Goal: Task Accomplishment & Management: Use online tool/utility

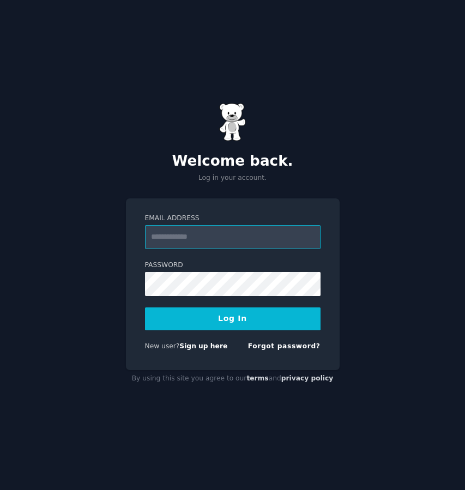
type input "**********"
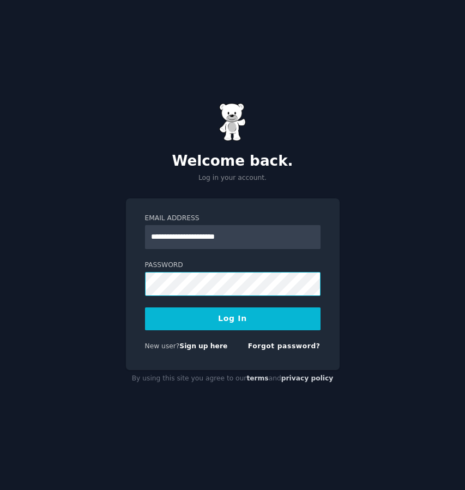
click at [232, 318] on button "Log In" at bounding box center [232, 318] width 175 height 23
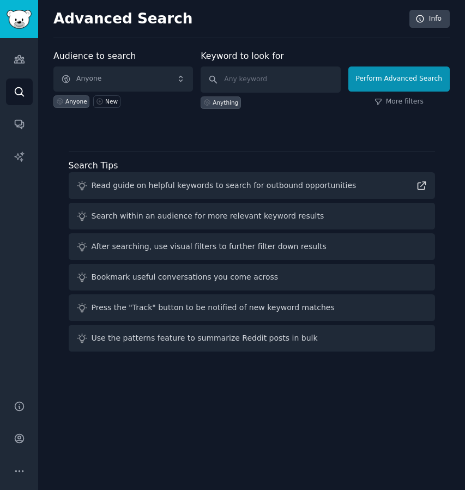
click at [177, 77] on span "Anyone" at bounding box center [122, 78] width 139 height 25
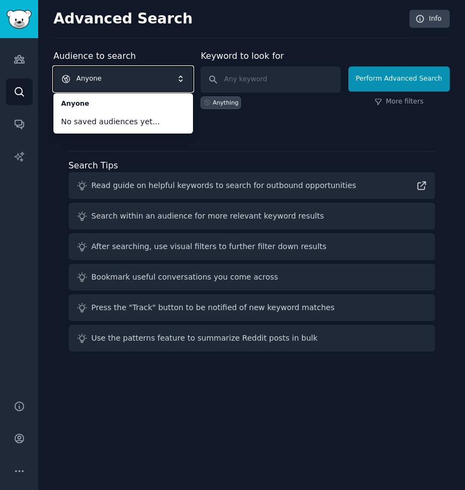
click at [216, 130] on div at bounding box center [251, 128] width 396 height 8
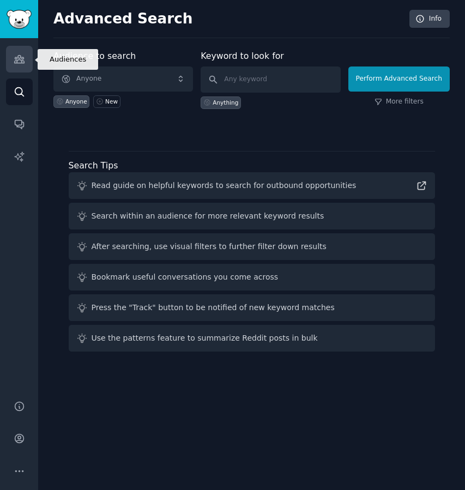
click at [25, 59] on link "Audiences" at bounding box center [19, 59] width 27 height 27
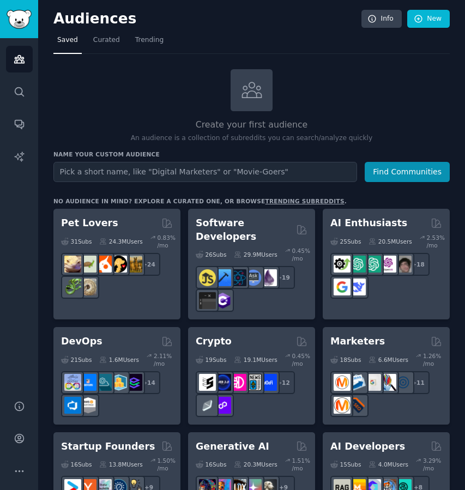
click at [80, 172] on input "text" at bounding box center [204, 172] width 303 height 20
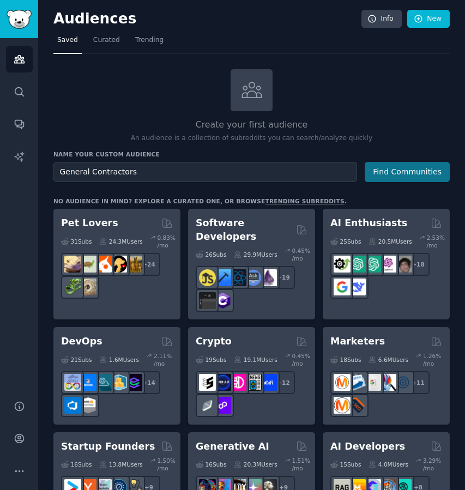
type input "General Contractors"
click at [412, 169] on button "Find Communities" at bounding box center [406, 172] width 85 height 20
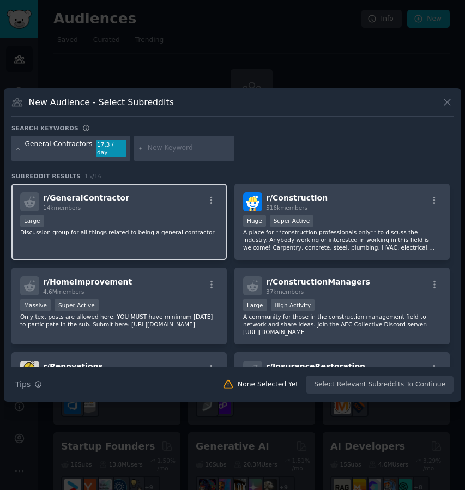
click at [160, 215] on div "Large" at bounding box center [119, 222] width 198 height 14
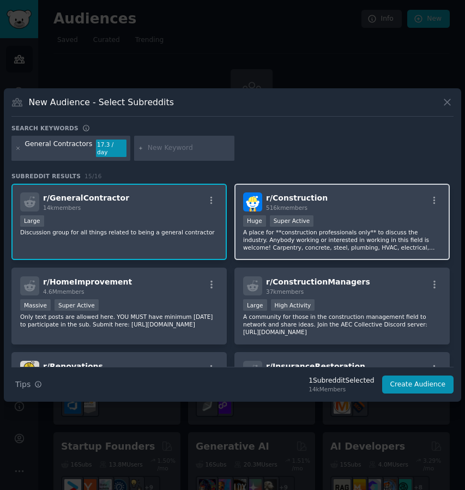
click at [336, 228] on p "A place for **construction professionals only** to discuss the industry. Anybod…" at bounding box center [342, 239] width 198 height 23
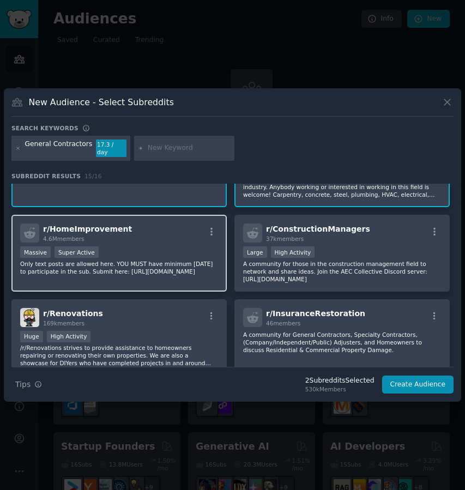
scroll to position [54, 0]
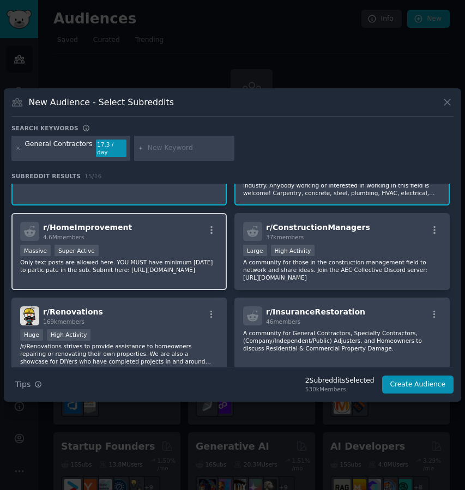
click at [162, 258] on p "Only text posts are allowed here. YOU MUST have minimum [DATE] to participate i…" at bounding box center [119, 265] width 198 height 15
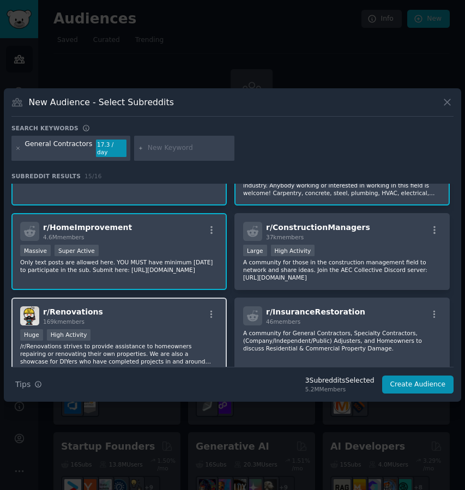
click at [129, 336] on div "Huge High Activity" at bounding box center [119, 336] width 198 height 14
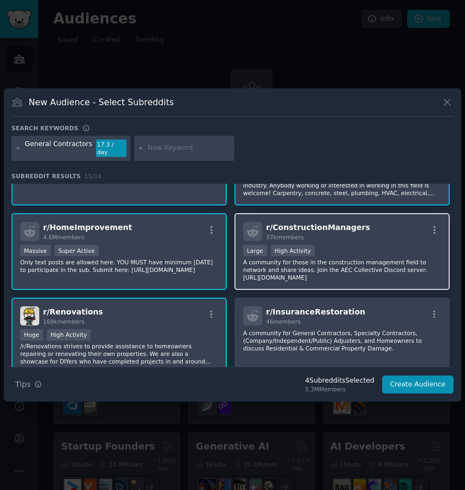
click at [351, 267] on p "A community for those in the construction management field to network and share…" at bounding box center [342, 269] width 198 height 23
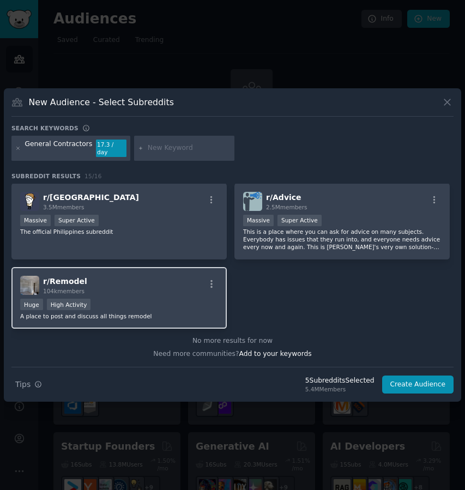
scroll to position [497, 0]
click at [138, 299] on div "Huge High Activity" at bounding box center [119, 306] width 198 height 14
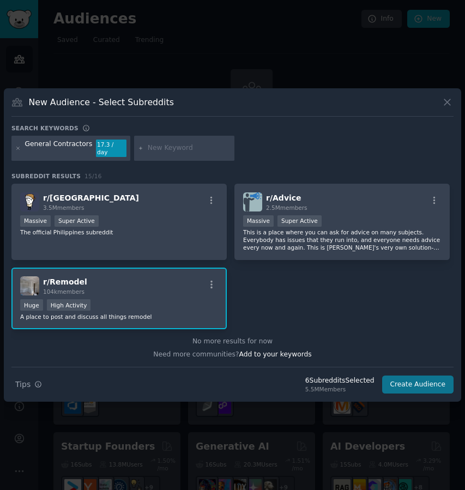
click at [417, 379] on button "Create Audience" at bounding box center [418, 384] width 72 height 19
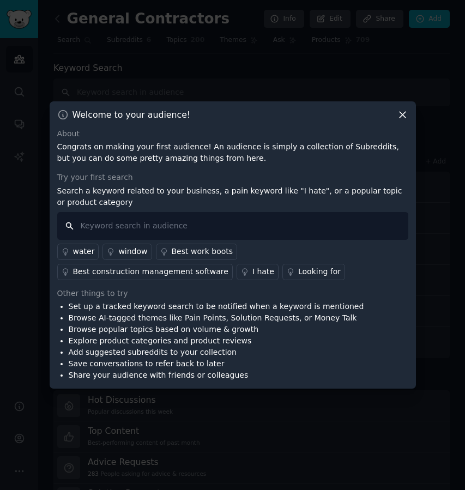
click at [142, 224] on input "text" at bounding box center [232, 226] width 351 height 28
type input "dump trailer rental"
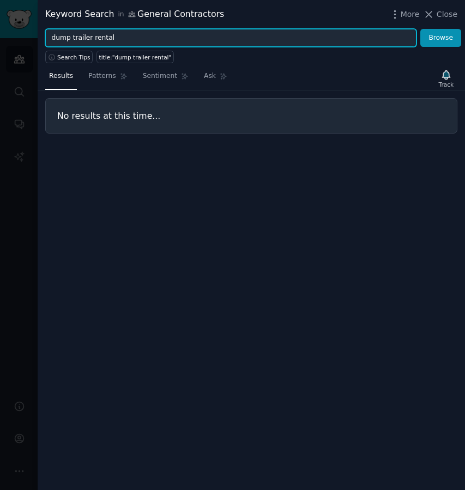
click at [69, 38] on input "dump trailer rental" at bounding box center [230, 38] width 371 height 19
click at [71, 34] on input "dump trailer rental" at bounding box center [230, 38] width 371 height 19
type input "trailer rental"
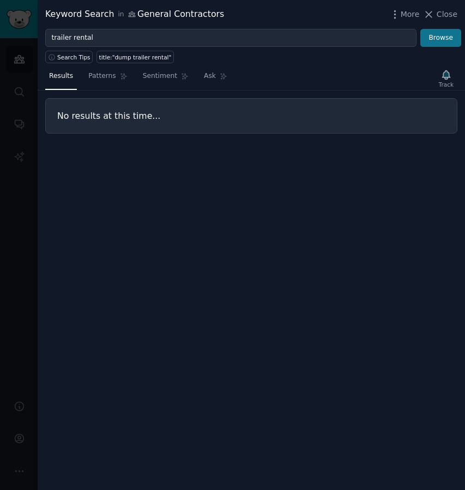
click at [450, 43] on button "Browse" at bounding box center [440, 38] width 41 height 19
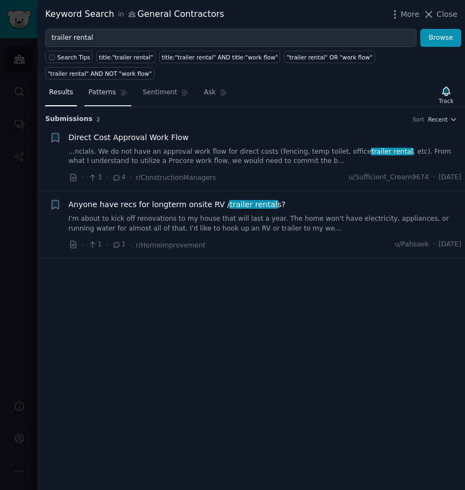
click at [110, 96] on span "Patterns" at bounding box center [101, 93] width 27 height 10
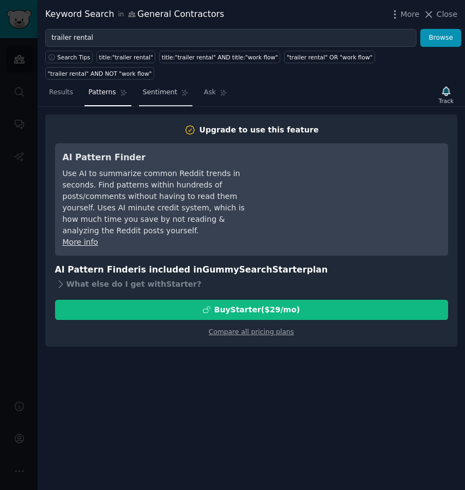
click at [163, 93] on span "Sentiment" at bounding box center [160, 93] width 34 height 10
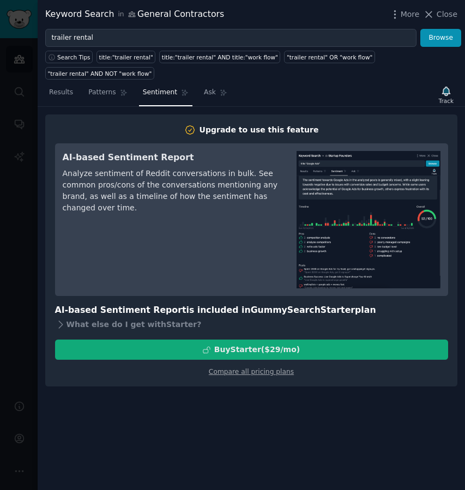
click at [209, 352] on icon at bounding box center [207, 350] width 8 height 8
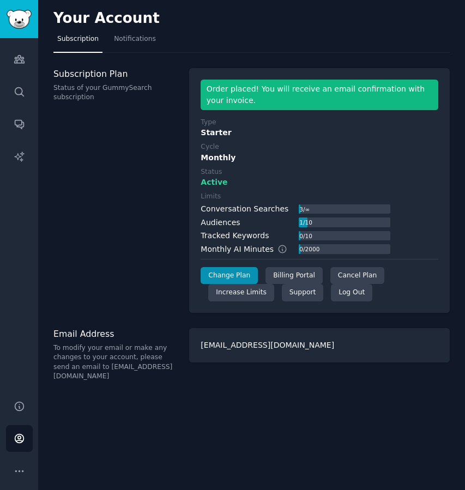
click at [56, 57] on div "Your Account Subscription Notifications Subscription Plan Status of your GummyS…" at bounding box center [251, 245] width 426 height 490
click at [21, 61] on icon "Sidebar" at bounding box center [19, 60] width 10 height 8
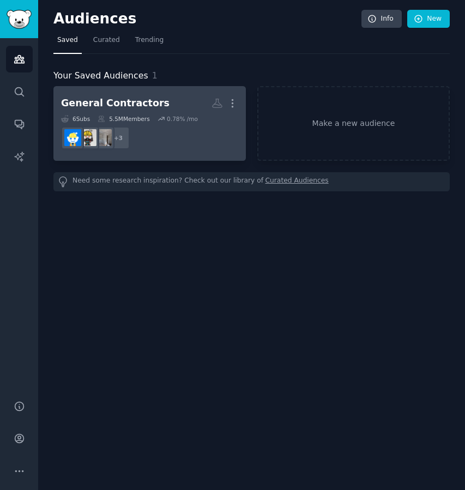
click at [167, 102] on h2 "General Contractors More" at bounding box center [149, 103] width 177 height 19
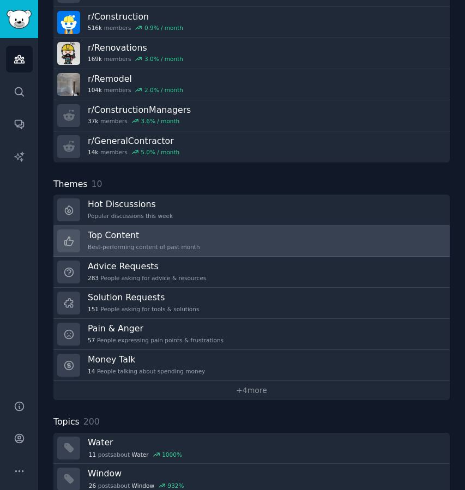
scroll to position [217, 0]
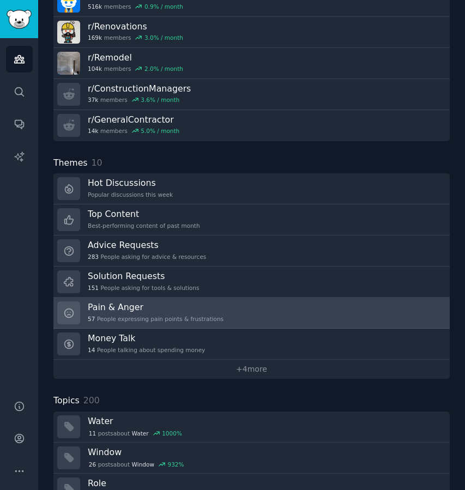
click at [130, 307] on h3 "Pain & Anger" at bounding box center [156, 306] width 136 height 11
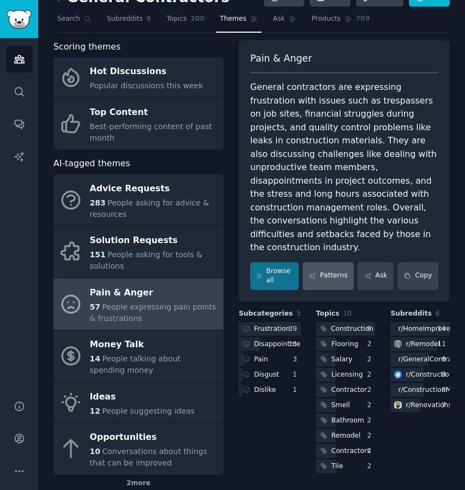
click at [342, 262] on link "Patterns" at bounding box center [327, 276] width 51 height 28
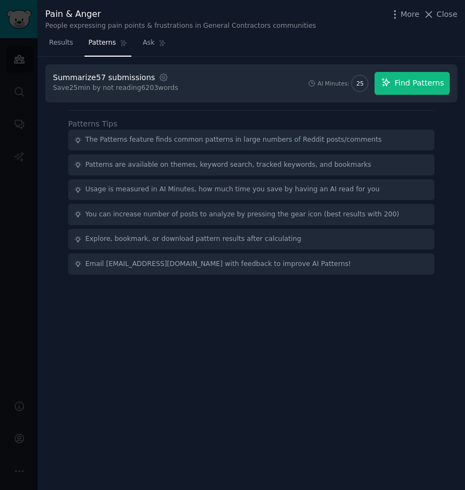
click at [417, 85] on span "Find Patterns" at bounding box center [419, 82] width 50 height 11
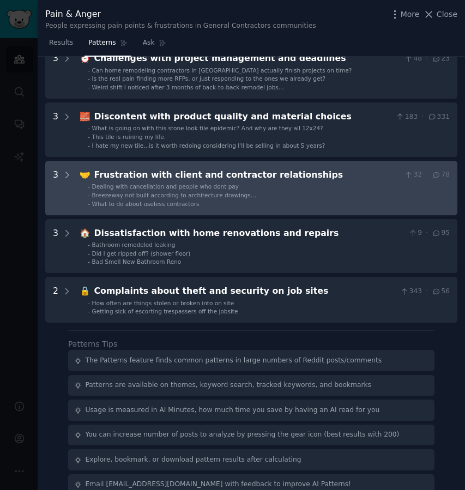
scroll to position [361, 0]
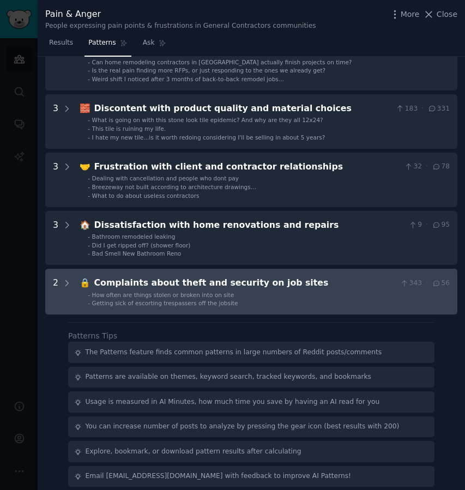
click at [436, 281] on icon at bounding box center [436, 283] width 6 height 5
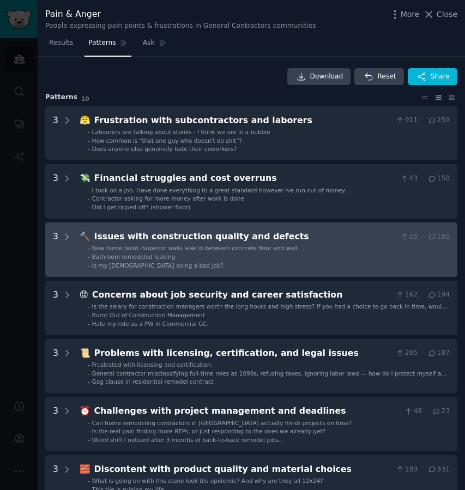
scroll to position [0, 0]
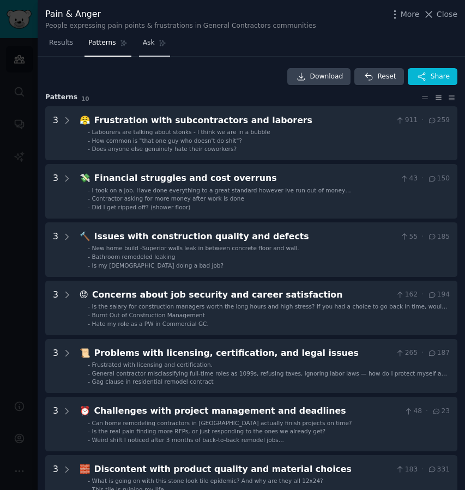
click at [159, 40] on icon at bounding box center [163, 43] width 8 height 8
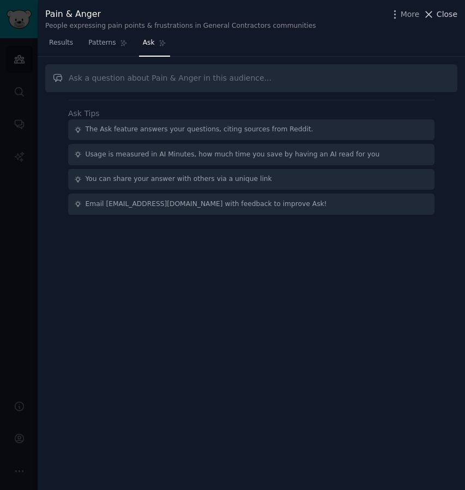
click at [440, 16] on span "Close" at bounding box center [446, 14] width 21 height 11
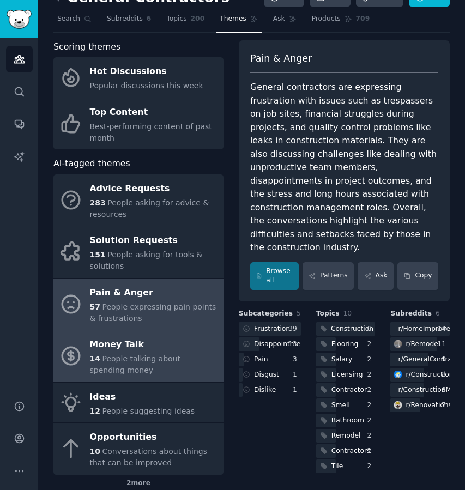
click at [160, 354] on span "People talking about spending money" at bounding box center [135, 364] width 91 height 20
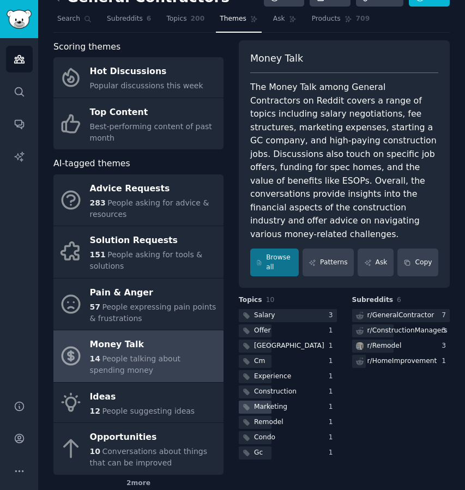
click at [264, 400] on div "Marketing" at bounding box center [264, 407] width 51 height 14
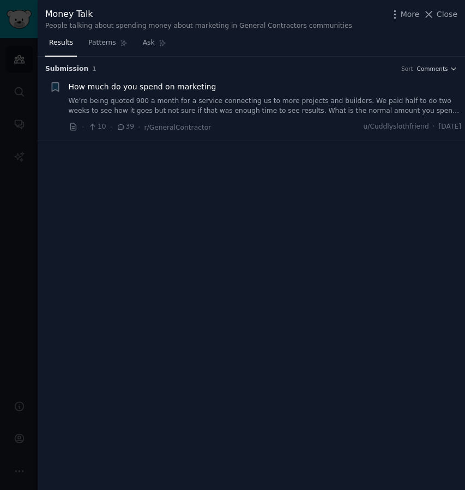
click at [119, 126] on icon at bounding box center [121, 127] width 10 height 8
click at [441, 16] on span "Close" at bounding box center [446, 14] width 21 height 11
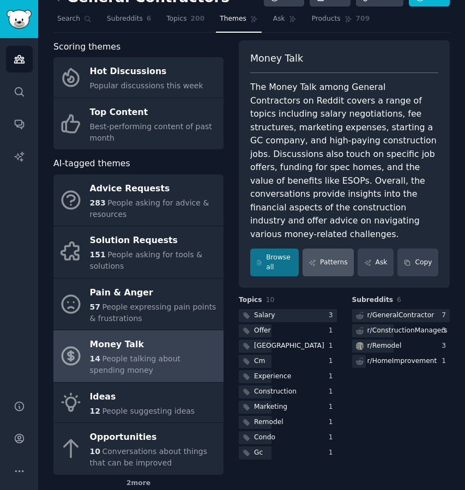
click at [322, 254] on link "Patterns" at bounding box center [327, 262] width 51 height 28
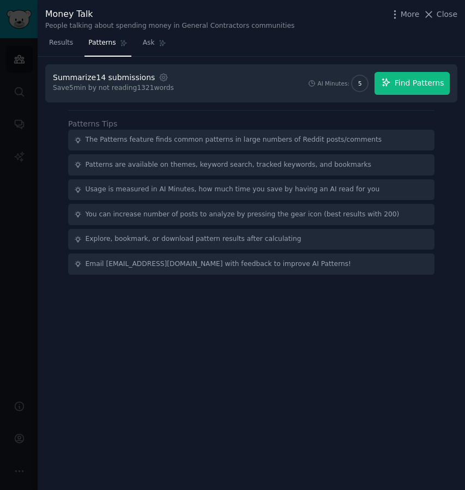
click at [414, 87] on span "Find Patterns" at bounding box center [419, 82] width 50 height 11
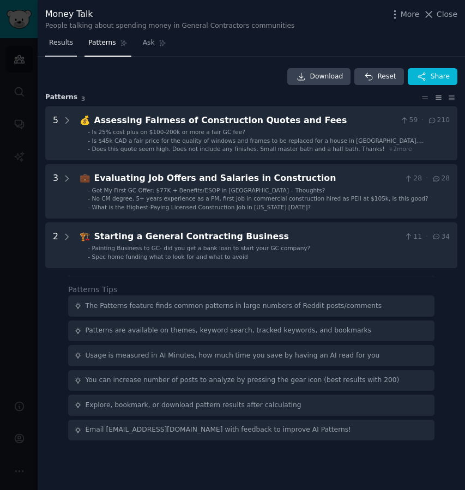
click at [61, 47] on link "Results" at bounding box center [61, 45] width 32 height 22
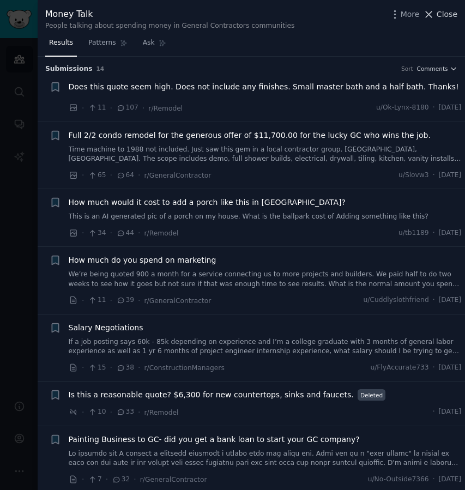
click at [432, 10] on icon at bounding box center [428, 14] width 11 height 11
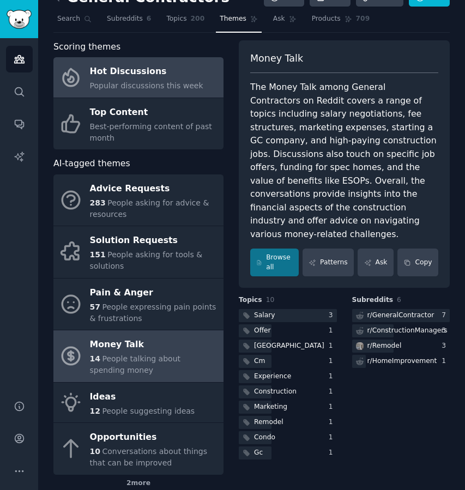
click at [182, 80] on div "Popular discussions this week" at bounding box center [146, 85] width 113 height 11
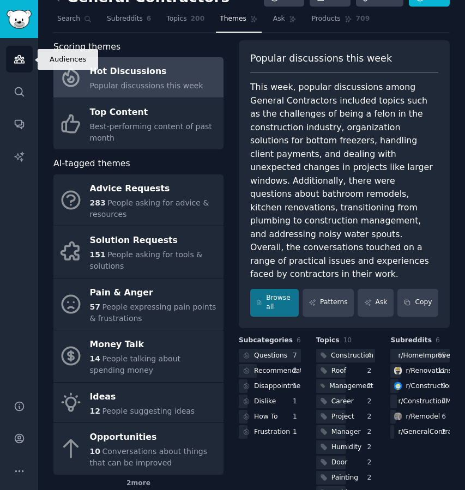
click at [21, 59] on icon "Sidebar" at bounding box center [19, 58] width 11 height 11
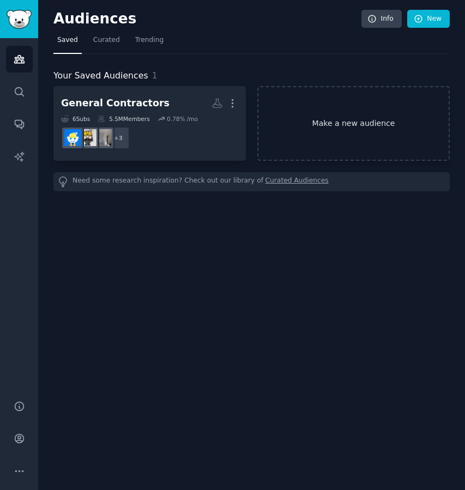
click at [339, 121] on link "Make a new audience" at bounding box center [353, 123] width 192 height 75
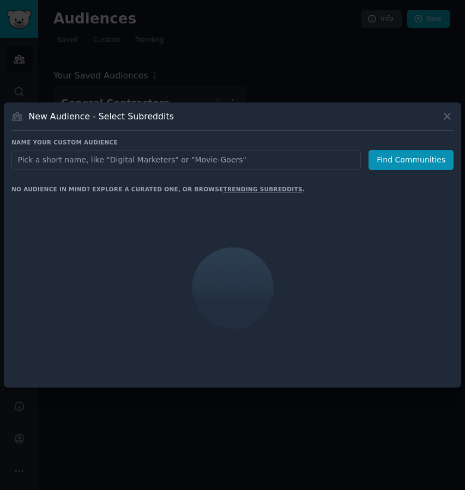
click at [121, 161] on input "text" at bounding box center [185, 160] width 349 height 20
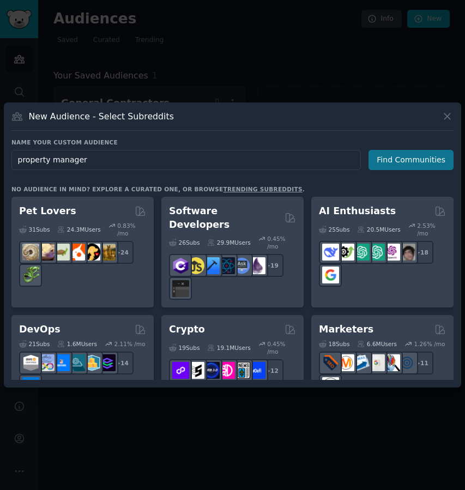
type input "property manager"
click at [403, 159] on button "Find Communities" at bounding box center [410, 160] width 85 height 20
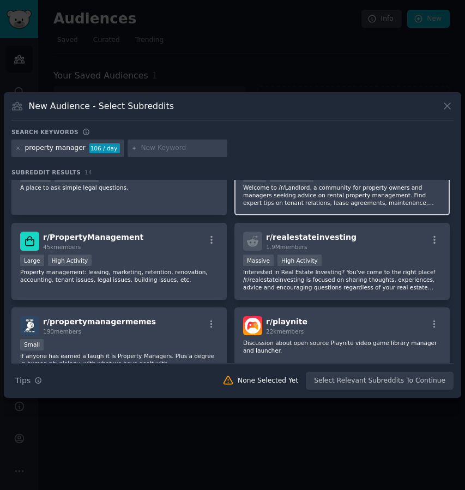
scroll to position [43, 0]
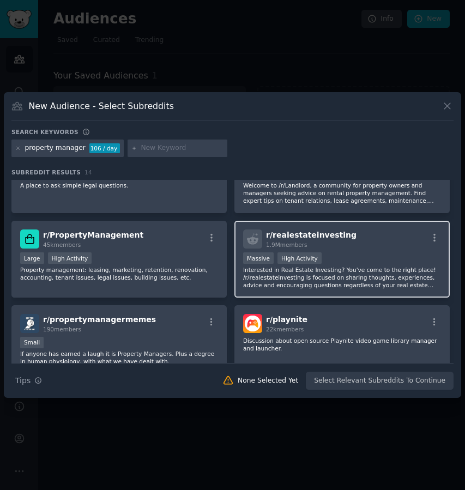
click at [365, 264] on div "Massive High Activity" at bounding box center [342, 259] width 198 height 14
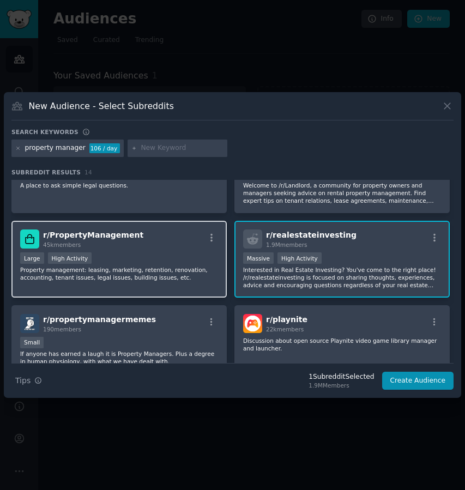
click at [144, 267] on p "Property management: leasing, marketing, retention, renovation, accounting, ten…" at bounding box center [119, 273] width 198 height 15
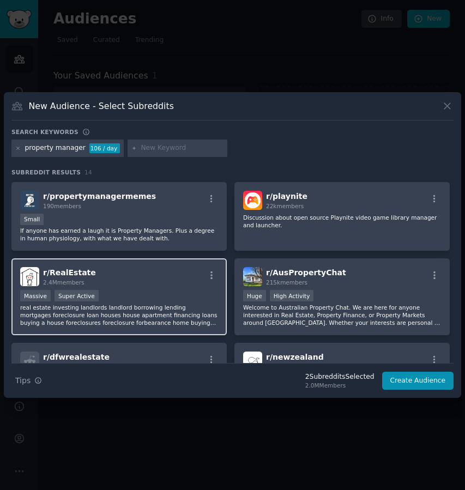
scroll to position [183, 0]
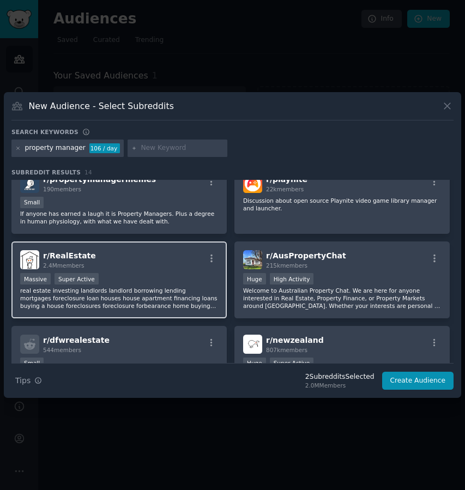
click at [176, 273] on div "Massive Super Active" at bounding box center [119, 280] width 198 height 14
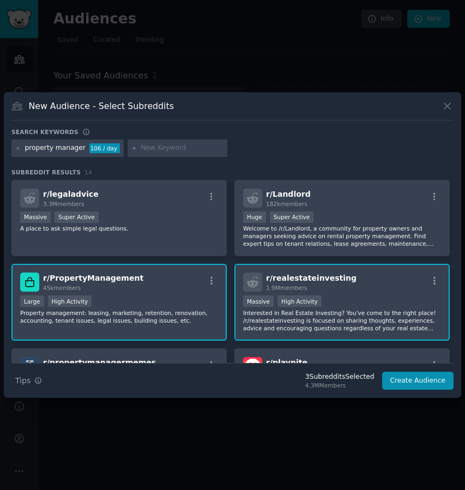
scroll to position [0, 0]
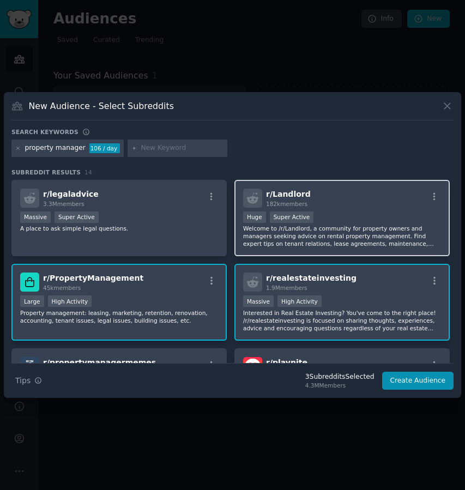
click at [340, 206] on div "r/ Landlord 182k members" at bounding box center [342, 197] width 198 height 19
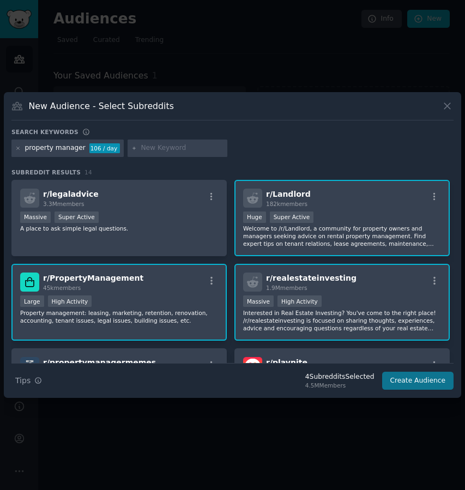
click at [417, 385] on button "Create Audience" at bounding box center [418, 380] width 72 height 19
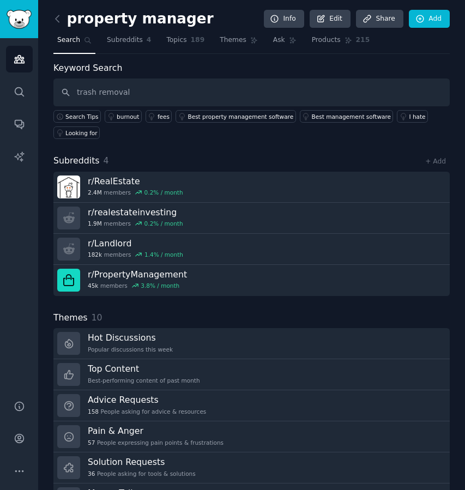
type input "trash removal"
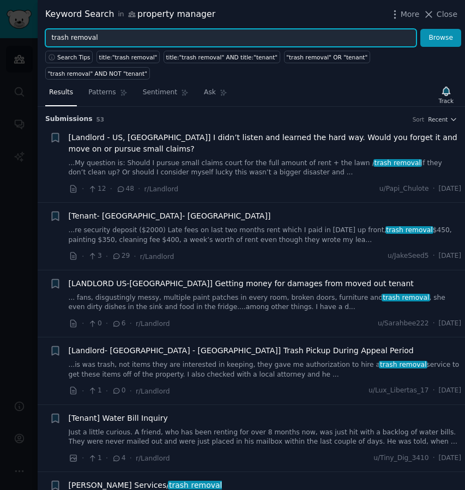
drag, startPoint x: 102, startPoint y: 40, endPoint x: 35, endPoint y: 36, distance: 66.5
click at [35, 36] on div "Keyword Search in property manager More Close trash removal Browse Search Tips …" at bounding box center [232, 245] width 465 height 490
click at [441, 38] on button "Browse" at bounding box center [440, 38] width 41 height 19
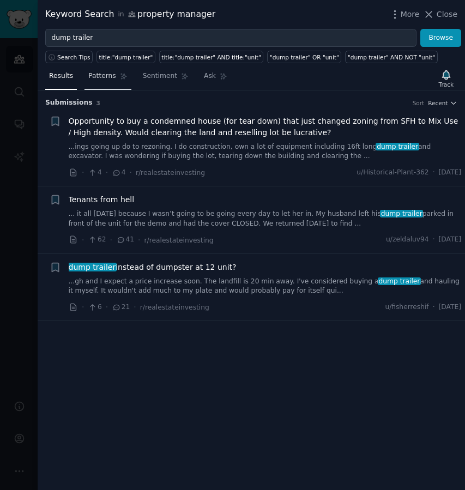
click at [107, 72] on span "Patterns" at bounding box center [101, 76] width 27 height 10
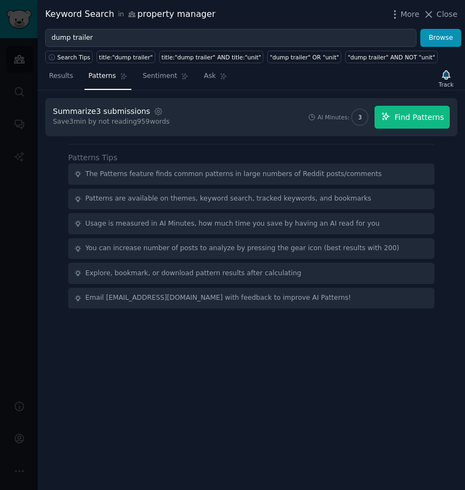
click at [402, 113] on span "Find Patterns" at bounding box center [419, 117] width 50 height 11
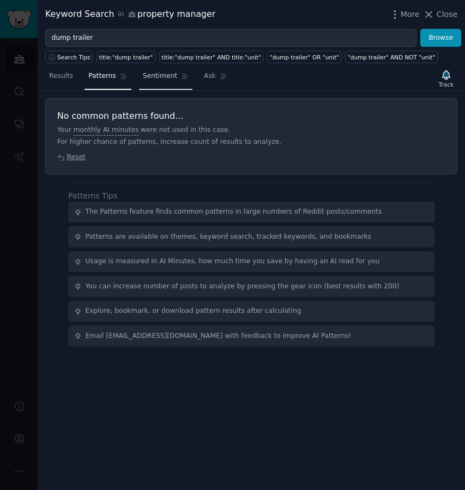
click at [163, 78] on span "Sentiment" at bounding box center [160, 76] width 34 height 10
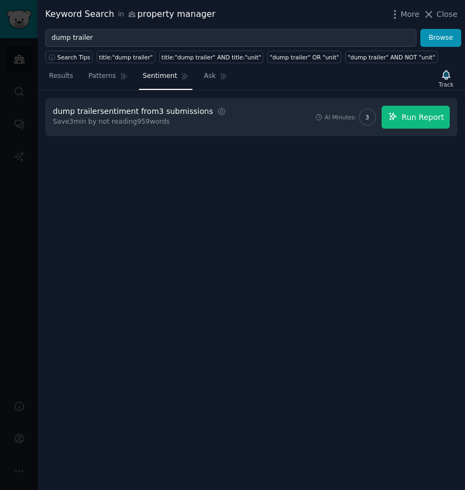
click at [405, 118] on span "Run Report" at bounding box center [422, 117] width 42 height 11
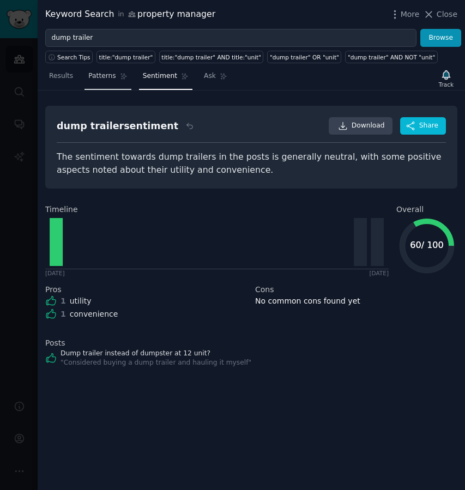
click at [96, 73] on span "Patterns" at bounding box center [101, 76] width 27 height 10
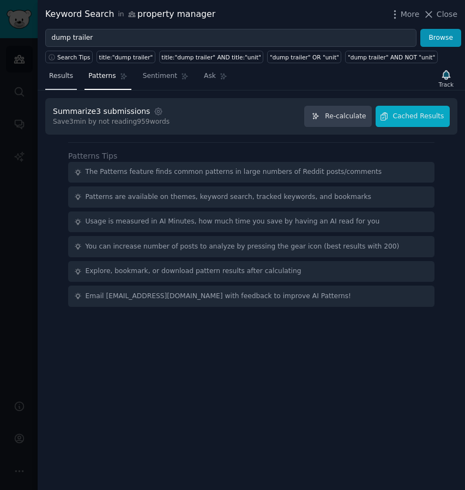
click at [60, 80] on span "Results" at bounding box center [61, 76] width 24 height 10
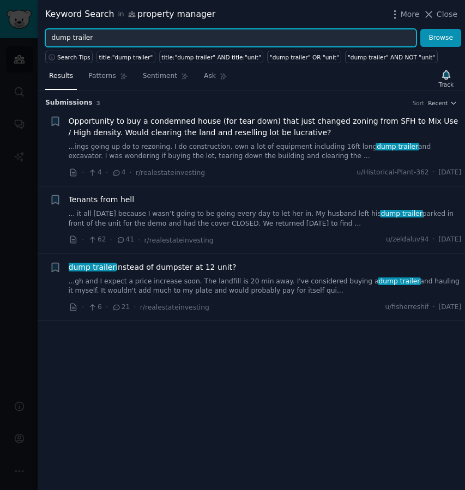
drag, startPoint x: 96, startPoint y: 36, endPoint x: 28, endPoint y: 36, distance: 67.5
click at [28, 36] on div "Keyword Search in property manager More Close dump trailer Browse Search Tips t…" at bounding box center [232, 245] width 465 height 490
click at [441, 38] on button "Browse" at bounding box center [440, 38] width 41 height 19
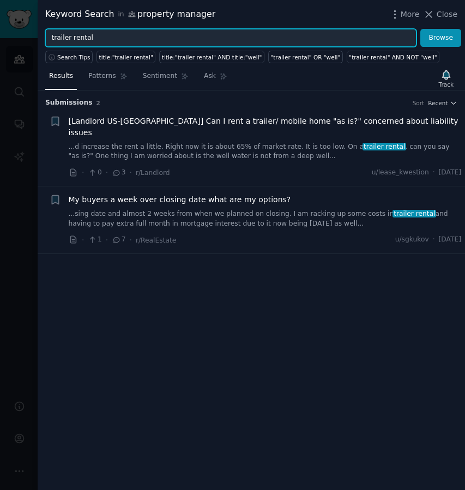
drag, startPoint x: 100, startPoint y: 37, endPoint x: 14, endPoint y: 34, distance: 86.7
click at [14, 34] on div "Keyword Search in property manager More Close trailer rental Browse Search Tips…" at bounding box center [232, 245] width 465 height 490
type input "material delivery"
click at [441, 38] on button "Browse" at bounding box center [440, 38] width 41 height 19
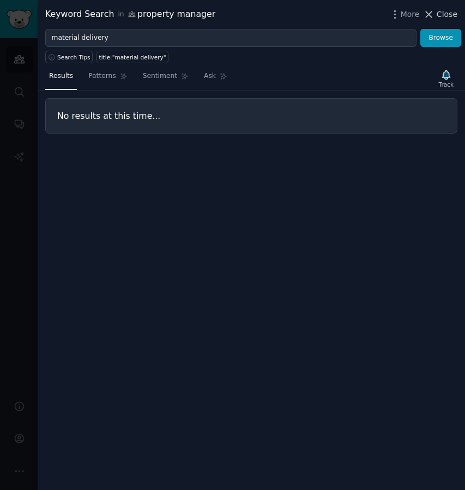
click at [450, 10] on span "Close" at bounding box center [446, 14] width 21 height 11
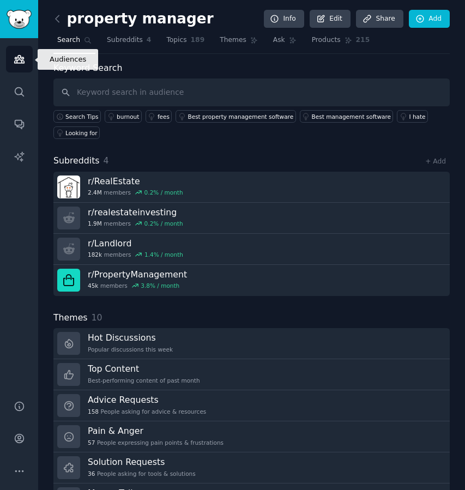
click at [12, 69] on link "Audiences" at bounding box center [19, 59] width 27 height 27
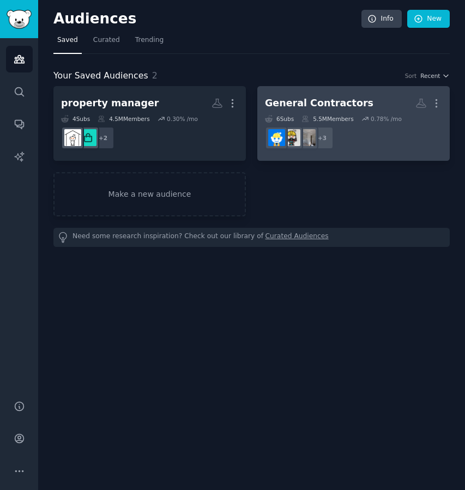
click at [323, 101] on div "General Contractors" at bounding box center [319, 103] width 108 height 14
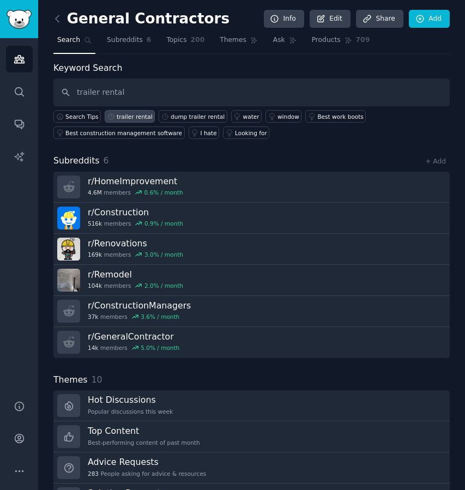
type input "trailer rental"
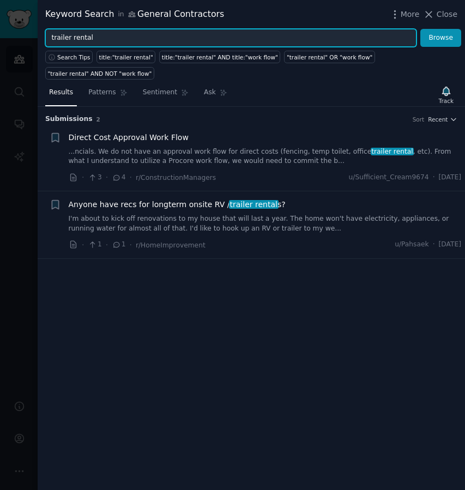
drag, startPoint x: 103, startPoint y: 38, endPoint x: 45, endPoint y: 35, distance: 58.3
click at [45, 35] on input "trailer rental" at bounding box center [230, 38] width 371 height 19
click at [441, 38] on button "Browse" at bounding box center [440, 38] width 41 height 19
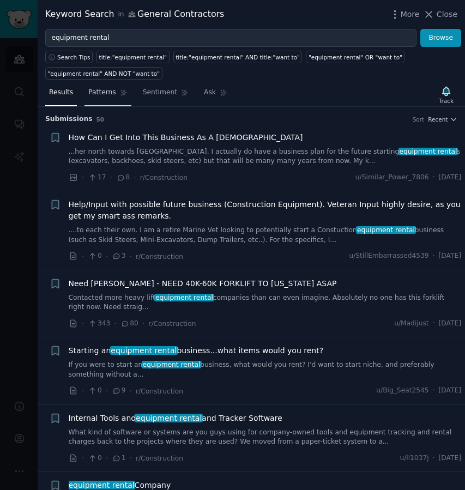
click at [107, 93] on span "Patterns" at bounding box center [101, 93] width 27 height 10
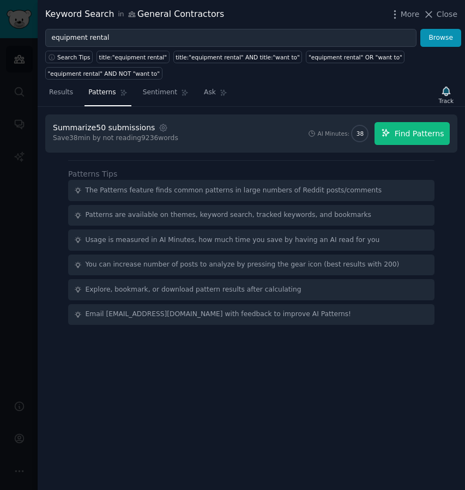
click at [403, 131] on span "Find Patterns" at bounding box center [419, 133] width 50 height 11
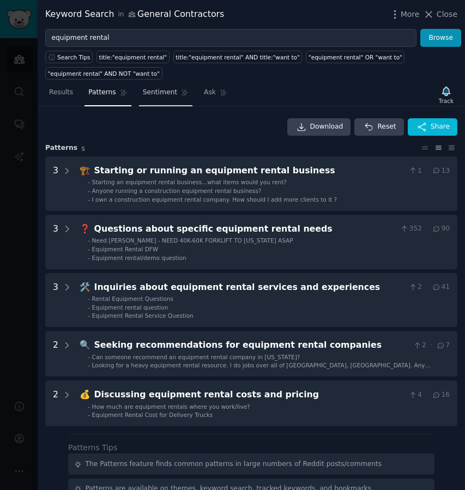
click at [163, 89] on span "Sentiment" at bounding box center [160, 93] width 34 height 10
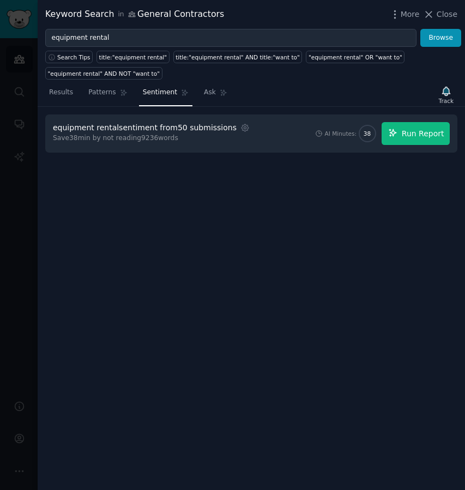
click at [435, 142] on button "Run Report" at bounding box center [415, 133] width 68 height 23
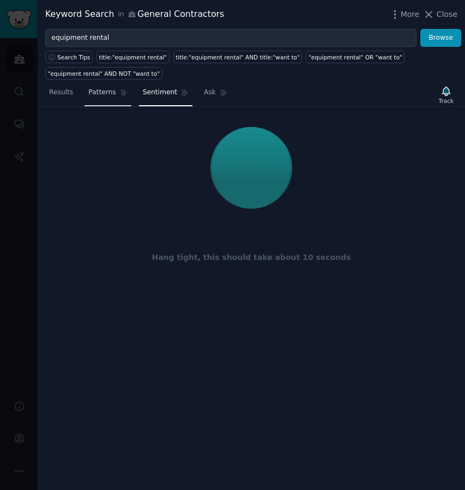
click at [90, 96] on span "Patterns" at bounding box center [101, 93] width 27 height 10
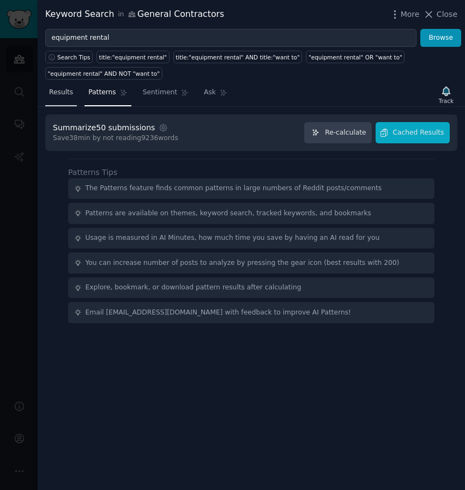
click at [63, 98] on link "Results" at bounding box center [61, 95] width 32 height 22
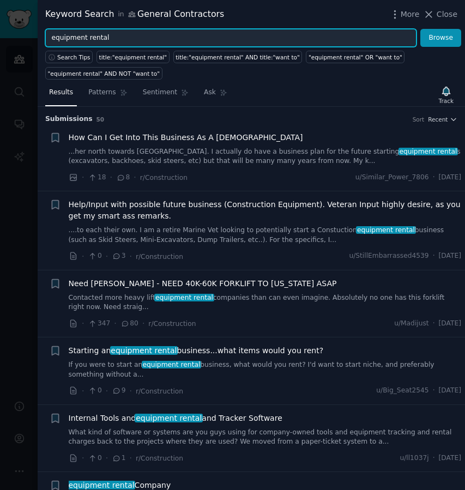
drag, startPoint x: 121, startPoint y: 39, endPoint x: 11, endPoint y: 38, distance: 109.5
click at [11, 38] on div "Keyword Search in General Contractors More Close equipment rental Browse Search…" at bounding box center [232, 245] width 465 height 490
click at [441, 38] on button "Browse" at bounding box center [440, 38] width 41 height 19
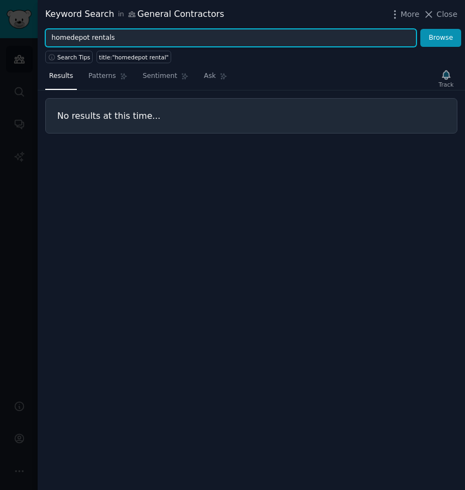
click at [441, 38] on button "Browse" at bounding box center [440, 38] width 41 height 19
drag, startPoint x: 123, startPoint y: 38, endPoint x: 20, endPoint y: 38, distance: 102.9
click at [20, 38] on div "Keyword Search in General Contractors More Close homedepot rentals Browse Searc…" at bounding box center [232, 245] width 465 height 490
click at [441, 38] on button "Browse" at bounding box center [440, 38] width 41 height 19
type input "renting from homedepot"
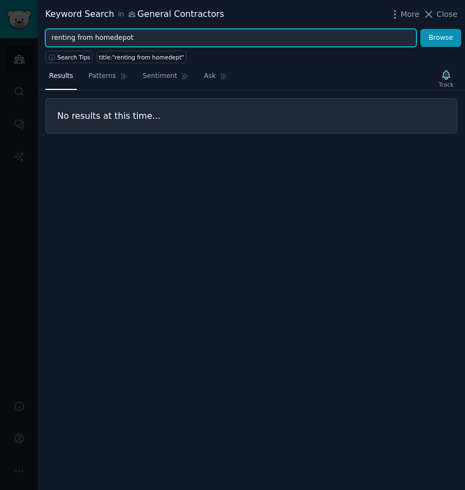
click at [441, 38] on button "Browse" at bounding box center [440, 38] width 41 height 19
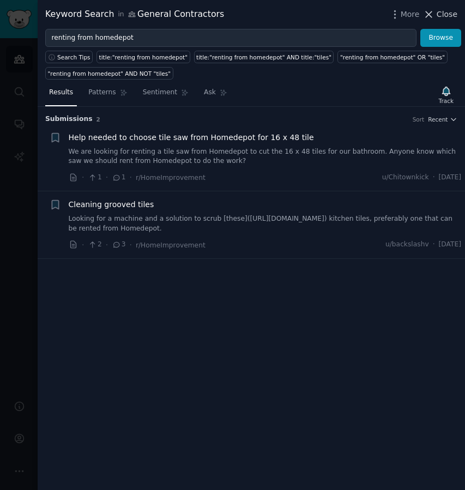
click at [448, 13] on span "Close" at bounding box center [446, 14] width 21 height 11
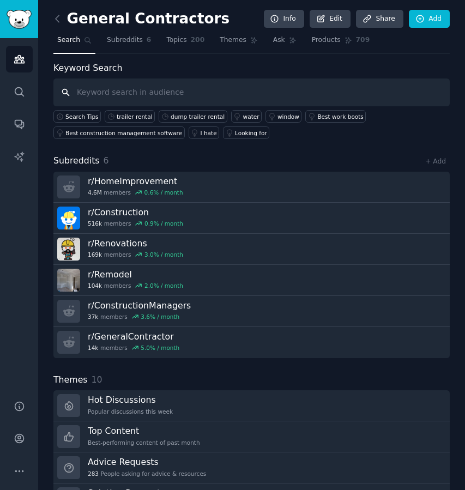
click at [102, 88] on input "text" at bounding box center [251, 92] width 396 height 28
click at [19, 58] on icon "Sidebar" at bounding box center [19, 60] width 10 height 8
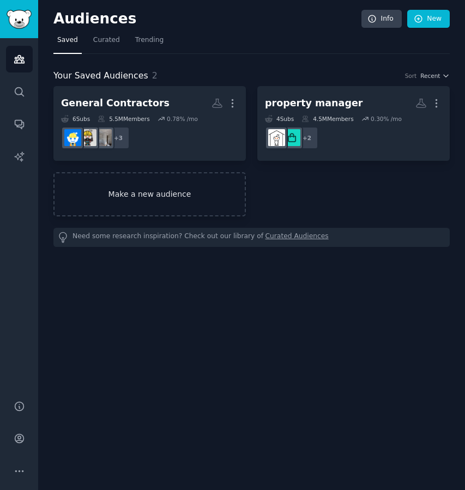
click at [209, 203] on link "Make a new audience" at bounding box center [149, 194] width 192 height 44
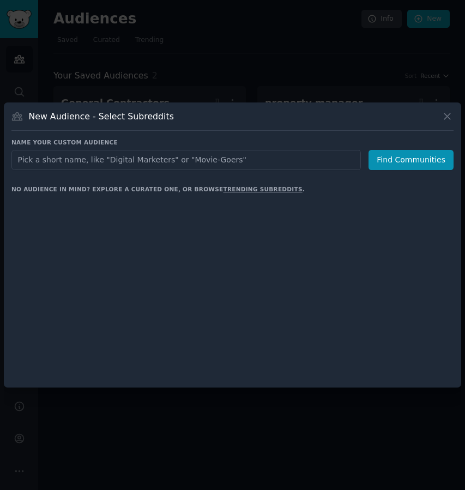
click at [209, 203] on div at bounding box center [232, 288] width 442 height 183
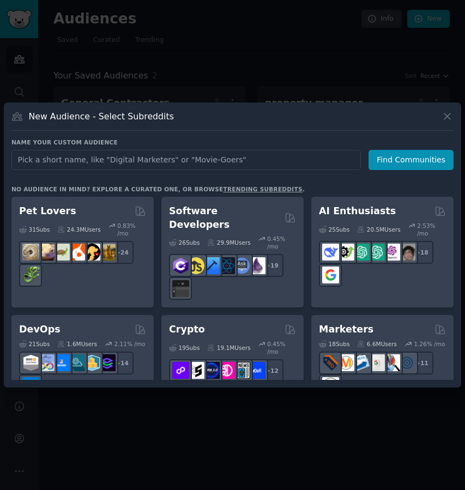
click at [132, 141] on h3 "Name your custom audience" at bounding box center [232, 142] width 442 height 8
click at [119, 145] on h3 "Name your custom audience" at bounding box center [232, 142] width 442 height 8
click at [119, 142] on h3 "Name your custom audience" at bounding box center [232, 142] width 442 height 8
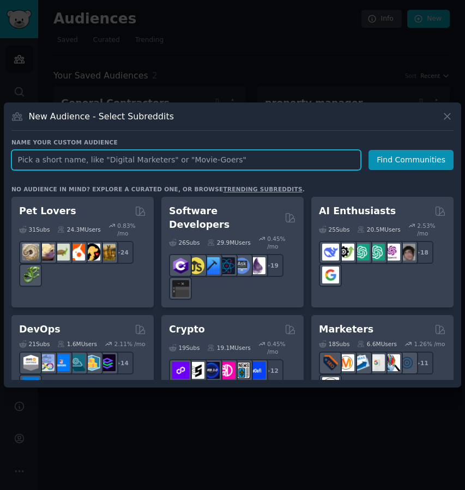
click at [241, 159] on input "text" at bounding box center [185, 160] width 349 height 20
type input "Rodeo-Goer"
click at [412, 160] on button "Find Communities" at bounding box center [410, 160] width 85 height 20
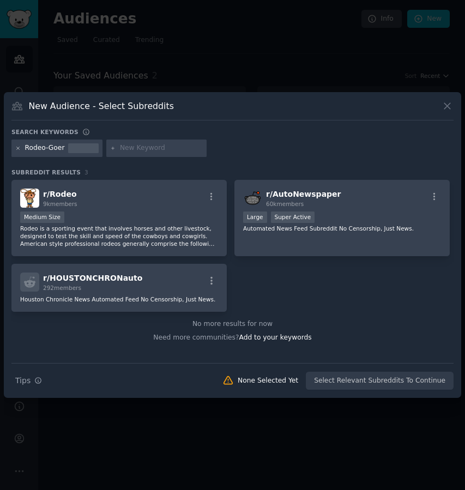
click at [19, 150] on icon at bounding box center [18, 148] width 6 height 6
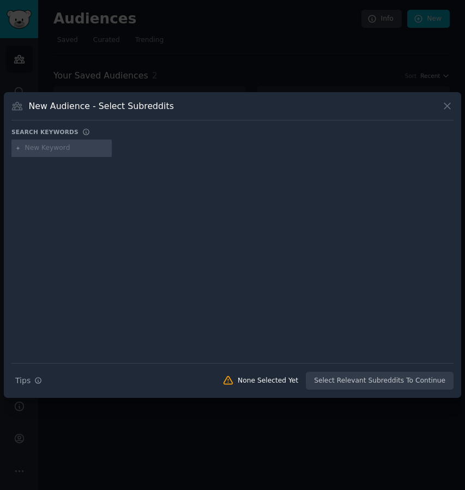
click at [449, 105] on icon at bounding box center [447, 106] width 6 height 6
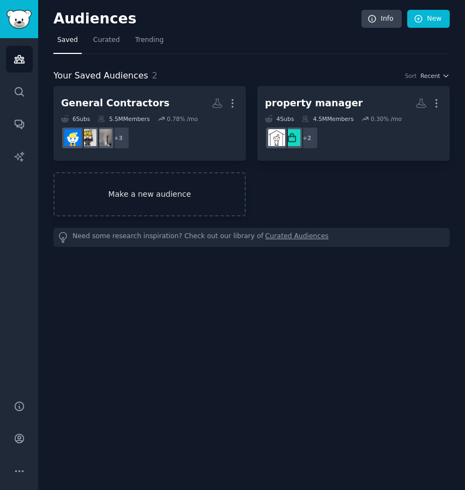
click at [147, 200] on link "Make a new audience" at bounding box center [149, 194] width 192 height 44
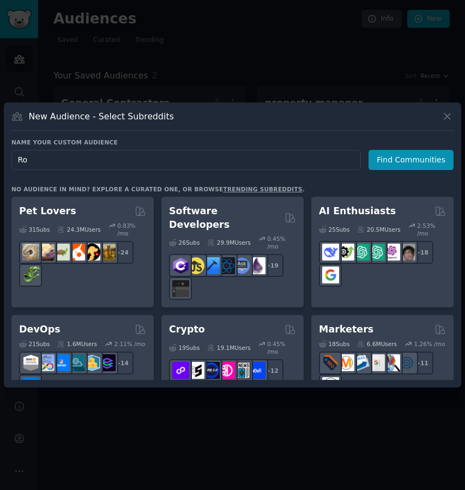
type input "R"
type input "C"
type input "Bull Riding"
click at [412, 160] on button "Find Communities" at bounding box center [410, 160] width 85 height 20
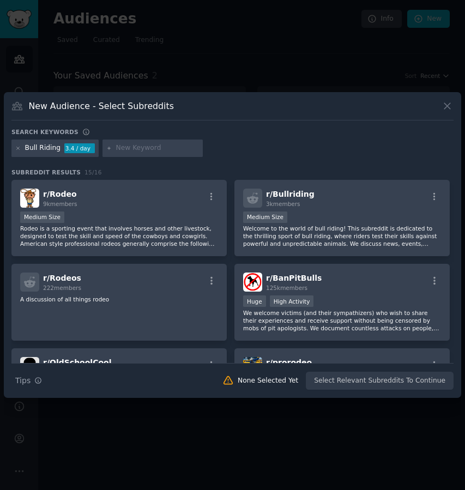
click at [447, 105] on icon at bounding box center [446, 105] width 11 height 11
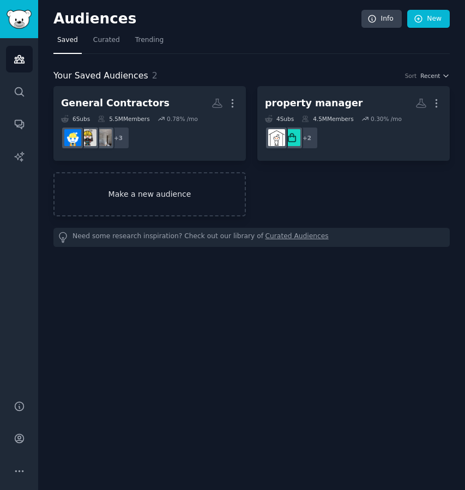
click at [142, 206] on link "Make a new audience" at bounding box center [149, 194] width 192 height 44
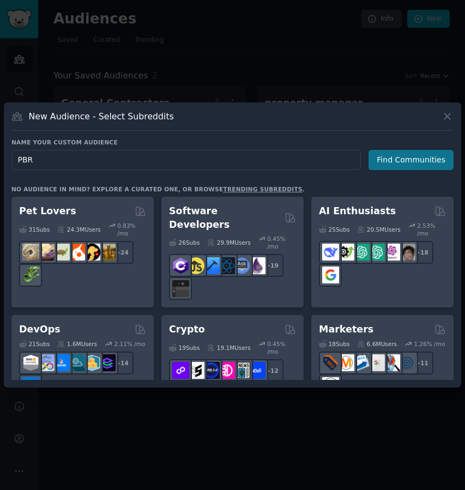
type input "PBR"
click at [418, 160] on button "Find Communities" at bounding box center [410, 160] width 85 height 20
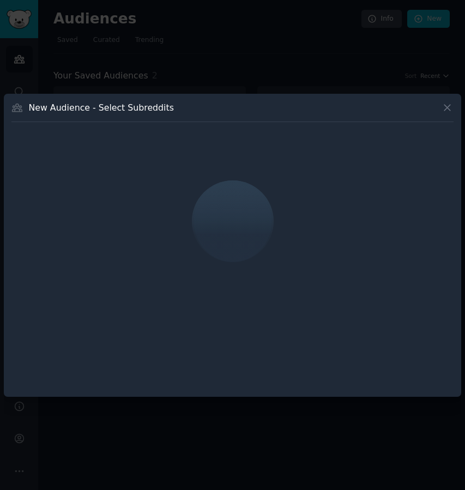
click at [450, 108] on icon at bounding box center [446, 107] width 11 height 11
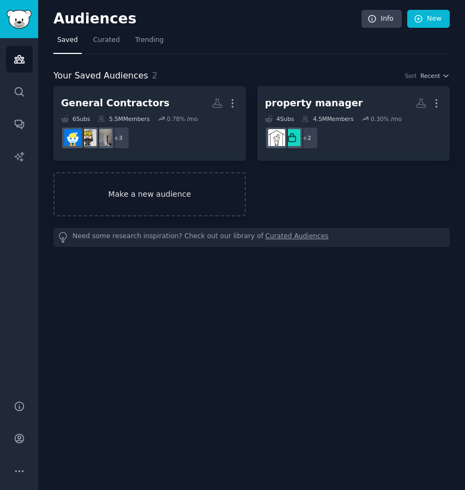
click at [144, 200] on link "Make a new audience" at bounding box center [149, 194] width 192 height 44
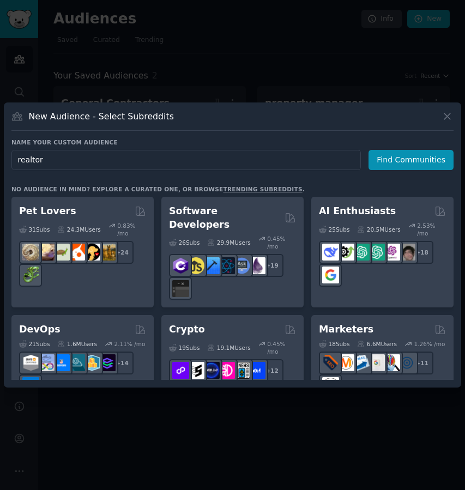
type input "realtors"
click at [412, 160] on button "Find Communities" at bounding box center [410, 160] width 85 height 20
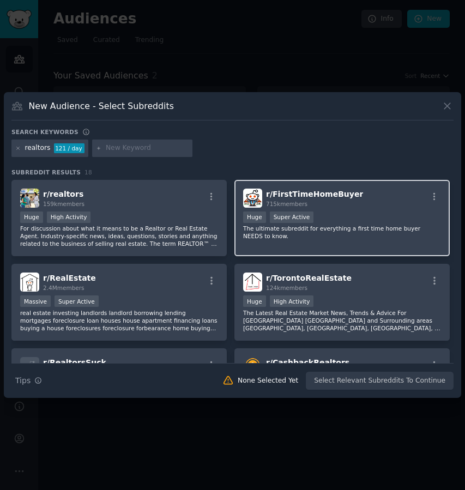
click at [354, 222] on div ">= 95th percentile for submissions / day Huge Super Active" at bounding box center [342, 218] width 198 height 14
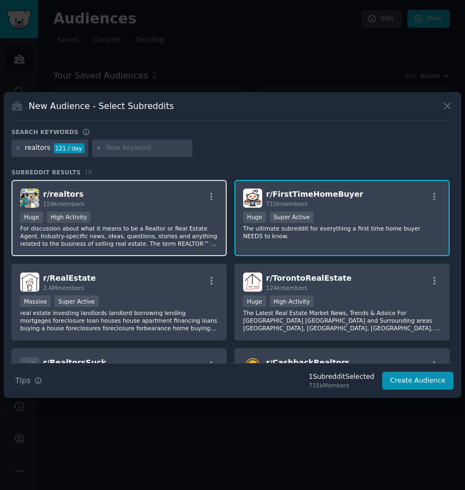
click at [159, 224] on div "Huge High Activity" at bounding box center [119, 218] width 198 height 14
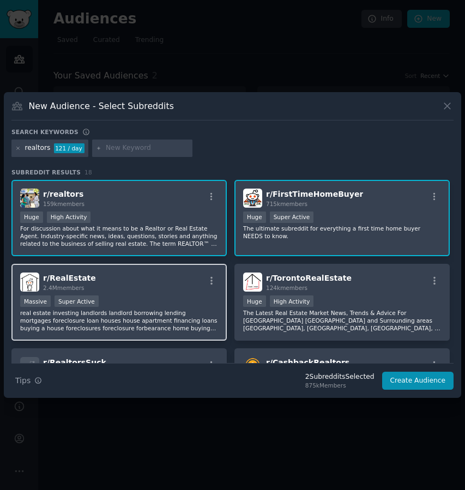
click at [149, 317] on p "real estate investing landlords landlord borrowing lending mortgages foreclosur…" at bounding box center [119, 320] width 198 height 23
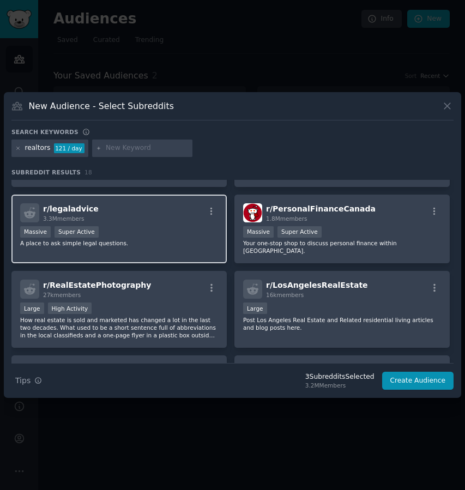
scroll to position [484, 0]
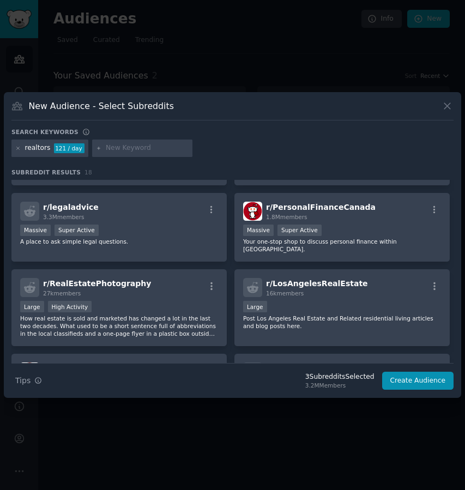
click at [449, 105] on icon at bounding box center [446, 105] width 11 height 11
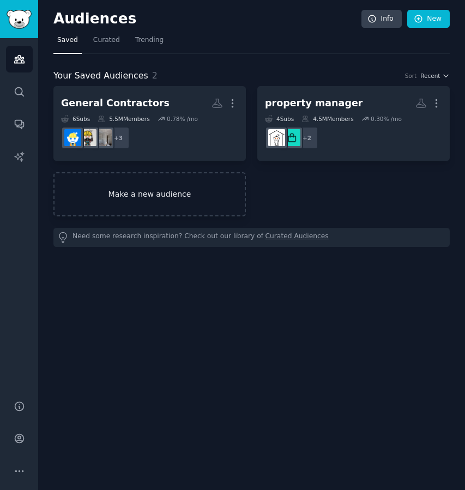
click at [182, 186] on link "Make a new audience" at bounding box center [149, 194] width 192 height 44
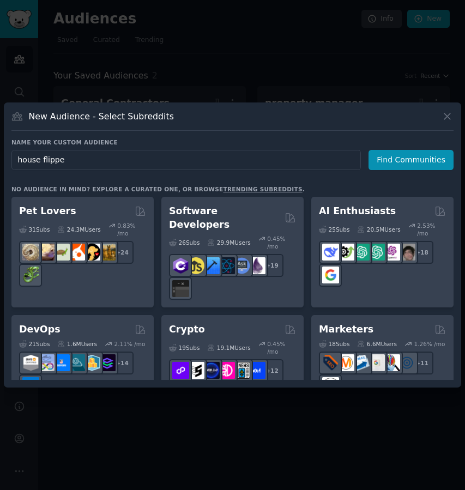
type input "house flipper"
click at [412, 160] on button "Find Communities" at bounding box center [410, 160] width 85 height 20
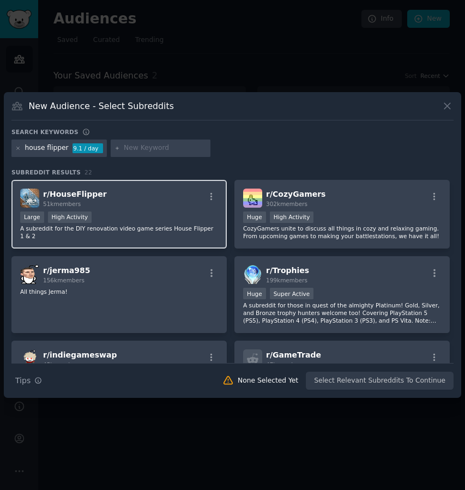
click at [131, 217] on div "Large High Activity" at bounding box center [119, 218] width 198 height 14
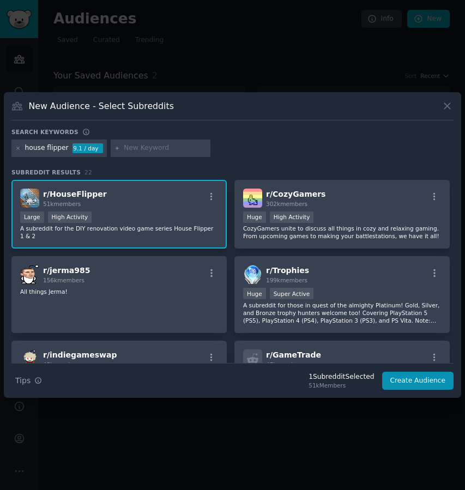
click at [444, 106] on icon at bounding box center [446, 105] width 11 height 11
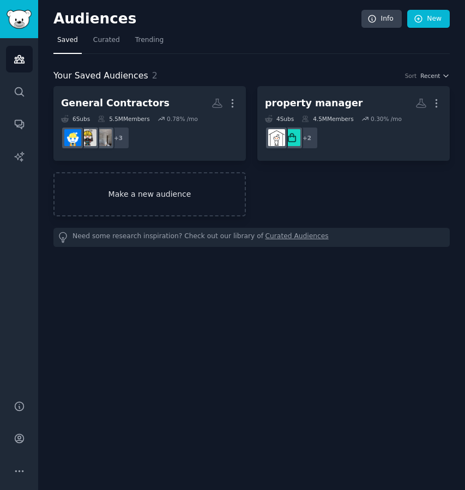
click at [151, 193] on link "Make a new audience" at bounding box center [149, 194] width 192 height 44
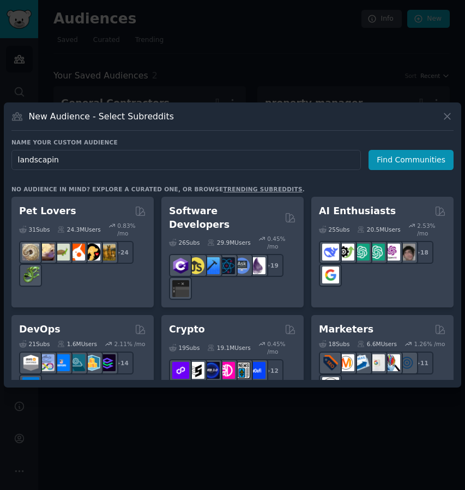
type input "landscaping"
click at [412, 160] on button "Find Communities" at bounding box center [410, 160] width 85 height 20
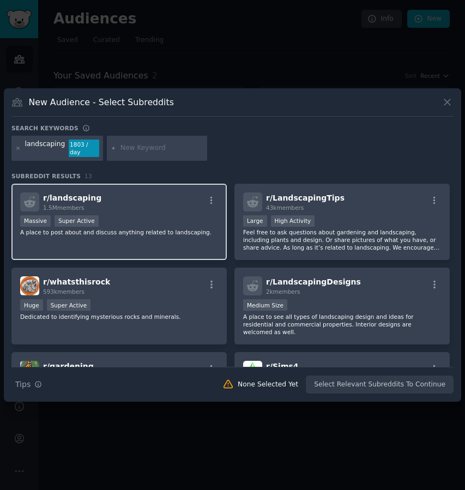
click at [160, 203] on div "r/ landscaping 1.5M members" at bounding box center [119, 201] width 198 height 19
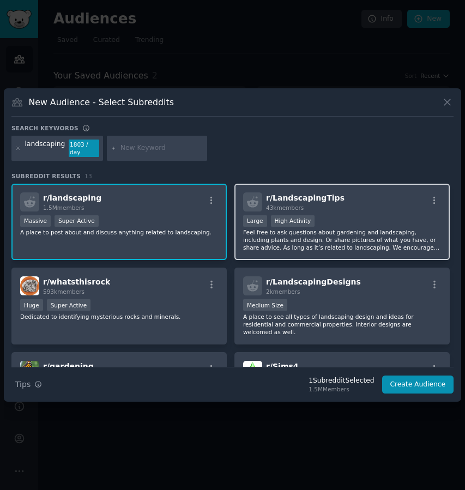
click at [365, 227] on div ">= 80th percentile for submissions / day Large High Activity" at bounding box center [342, 222] width 198 height 14
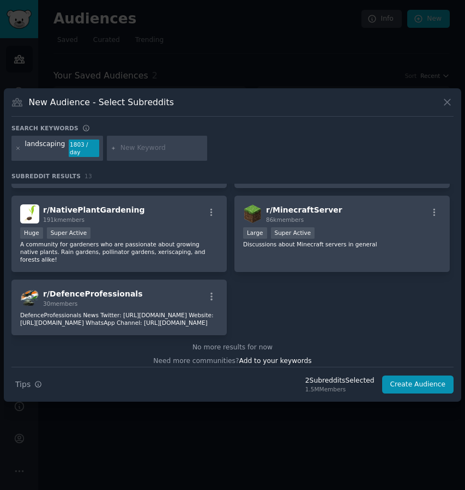
scroll to position [387, 0]
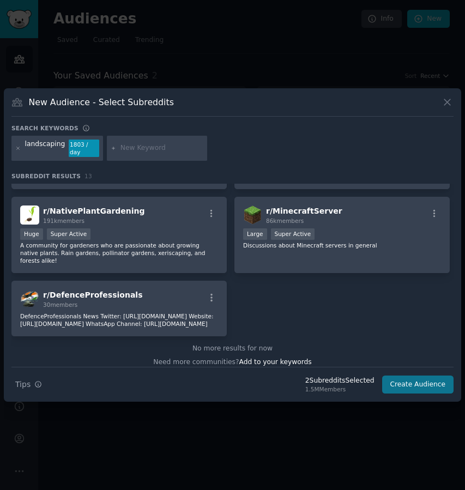
click at [415, 381] on button "Create Audience" at bounding box center [418, 384] width 72 height 19
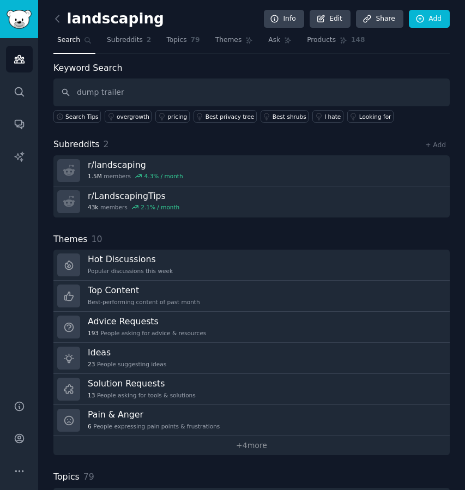
type input "dump trailer"
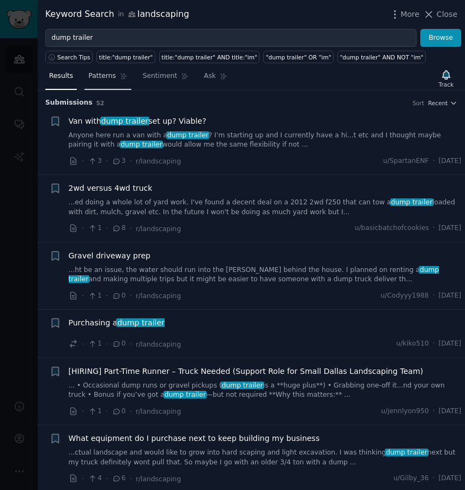
click at [107, 75] on span "Patterns" at bounding box center [101, 76] width 27 height 10
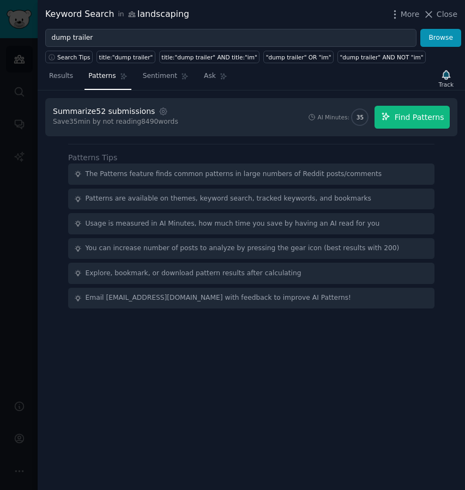
click at [424, 120] on span "Find Patterns" at bounding box center [419, 117] width 50 height 11
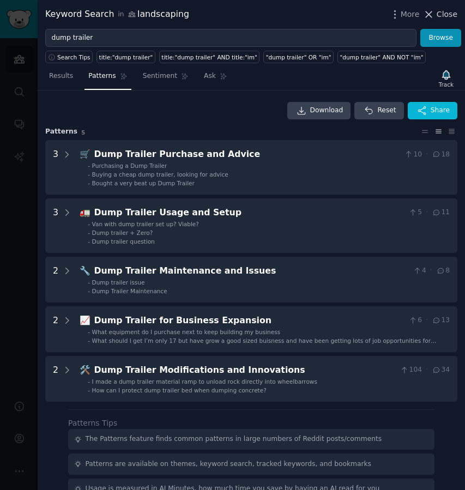
click at [442, 17] on span "Close" at bounding box center [446, 14] width 21 height 11
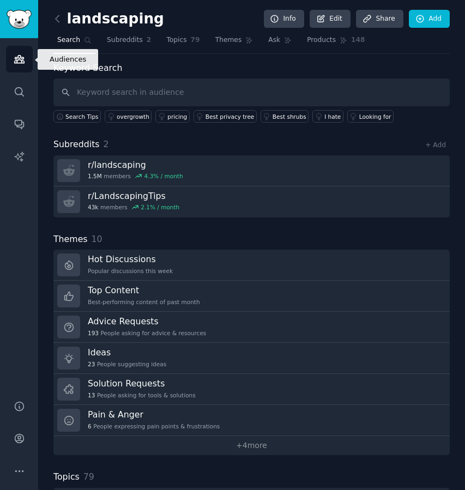
click at [8, 59] on link "Audiences" at bounding box center [19, 59] width 27 height 27
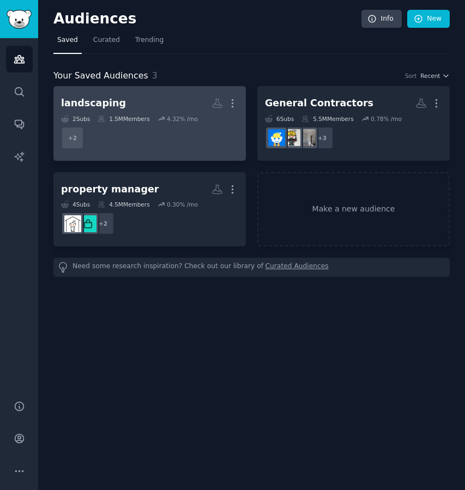
click at [160, 139] on div "+ 2" at bounding box center [149, 137] width 177 height 23
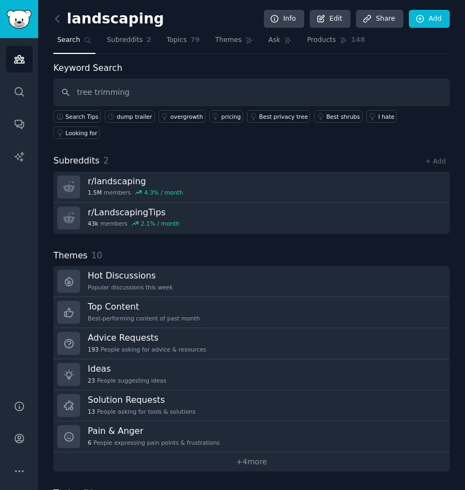
type input "tree trimming"
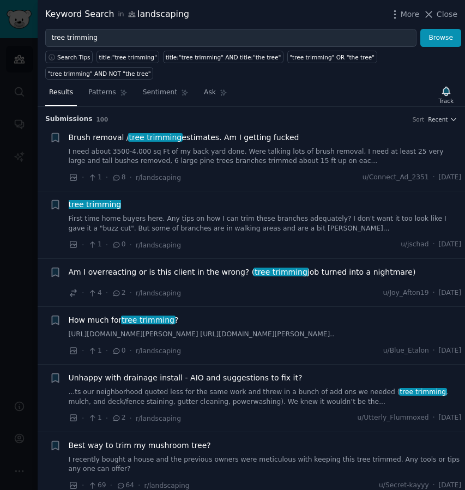
click at [22, 88] on div at bounding box center [232, 245] width 465 height 490
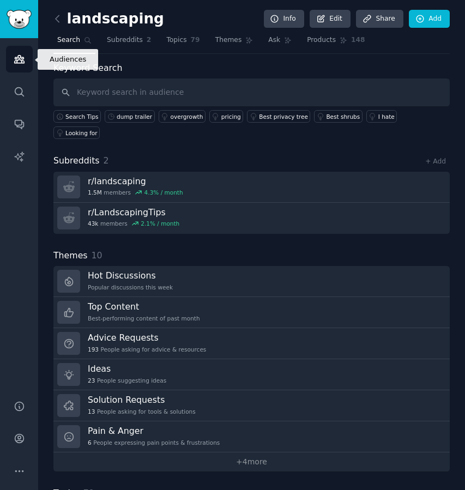
click at [21, 55] on icon "Sidebar" at bounding box center [19, 58] width 11 height 11
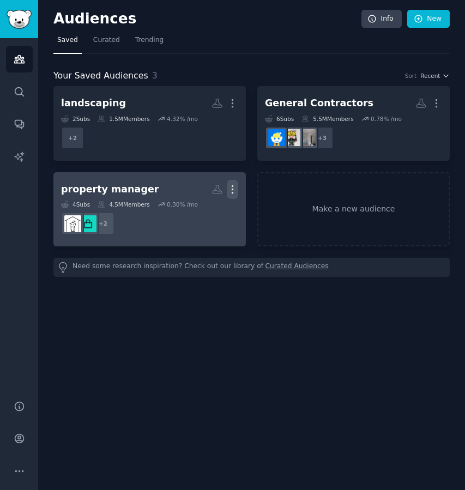
click at [233, 189] on icon "button" at bounding box center [232, 189] width 11 height 11
click at [148, 227] on div "+ 2" at bounding box center [149, 223] width 177 height 23
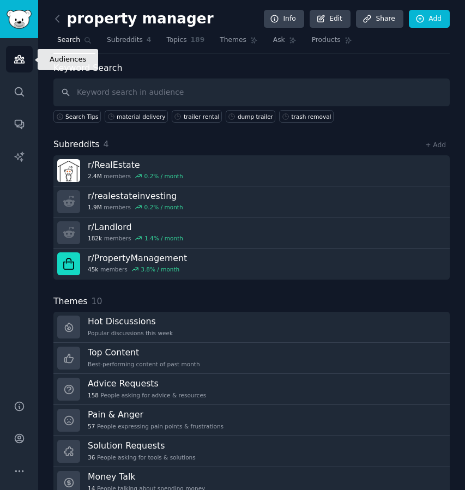
click at [21, 55] on icon "Sidebar" at bounding box center [19, 58] width 11 height 11
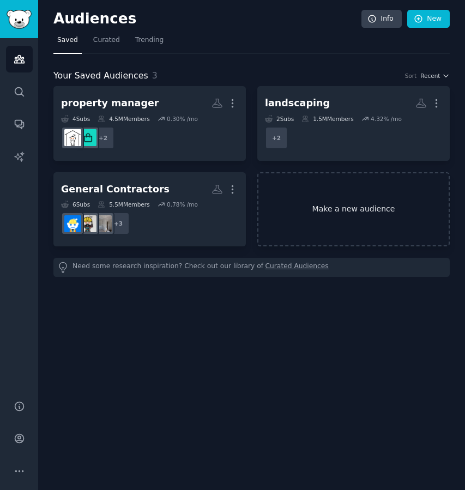
click at [343, 214] on link "Make a new audience" at bounding box center [353, 209] width 192 height 75
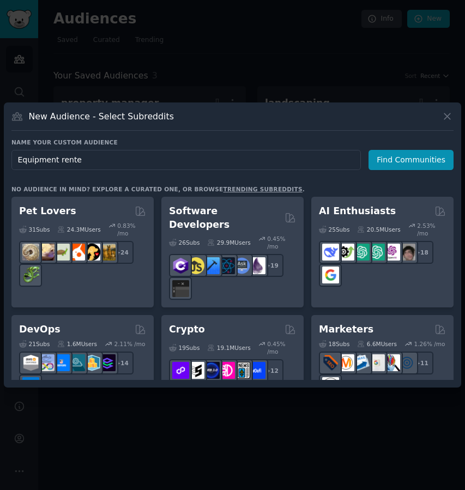
type input "Equipment renter"
click at [412, 160] on button "Find Communities" at bounding box center [410, 160] width 85 height 20
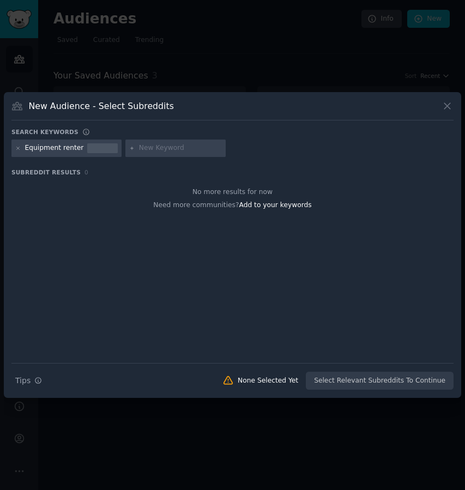
click at [449, 106] on icon at bounding box center [446, 105] width 11 height 11
